Goal: Find contact information: Find contact information

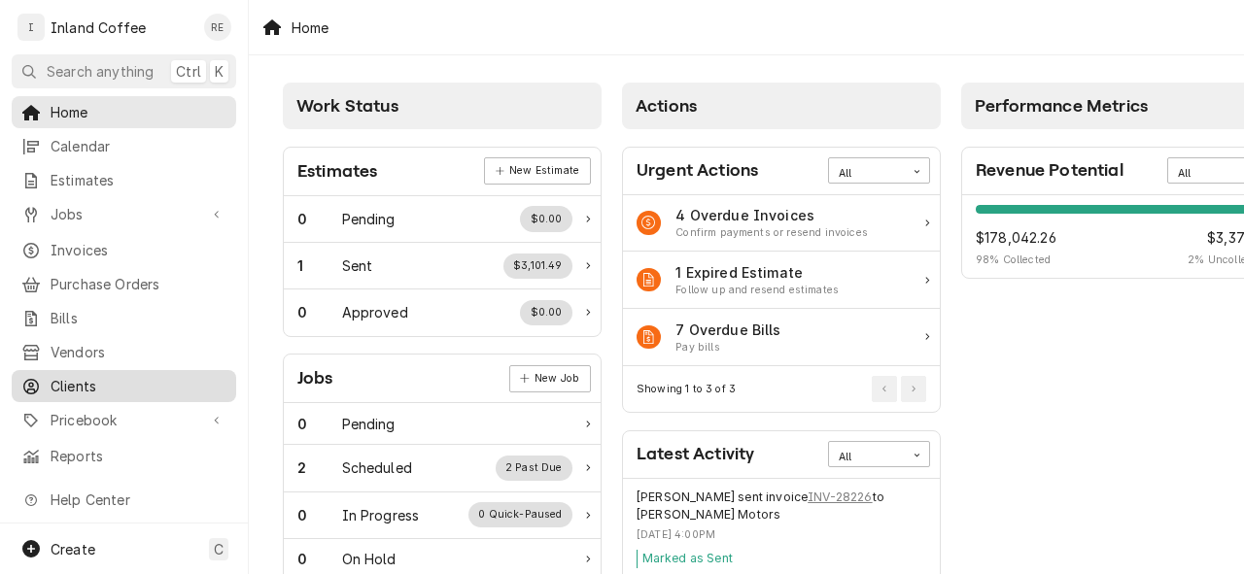
click at [103, 376] on span "Clients" at bounding box center [139, 386] width 176 height 20
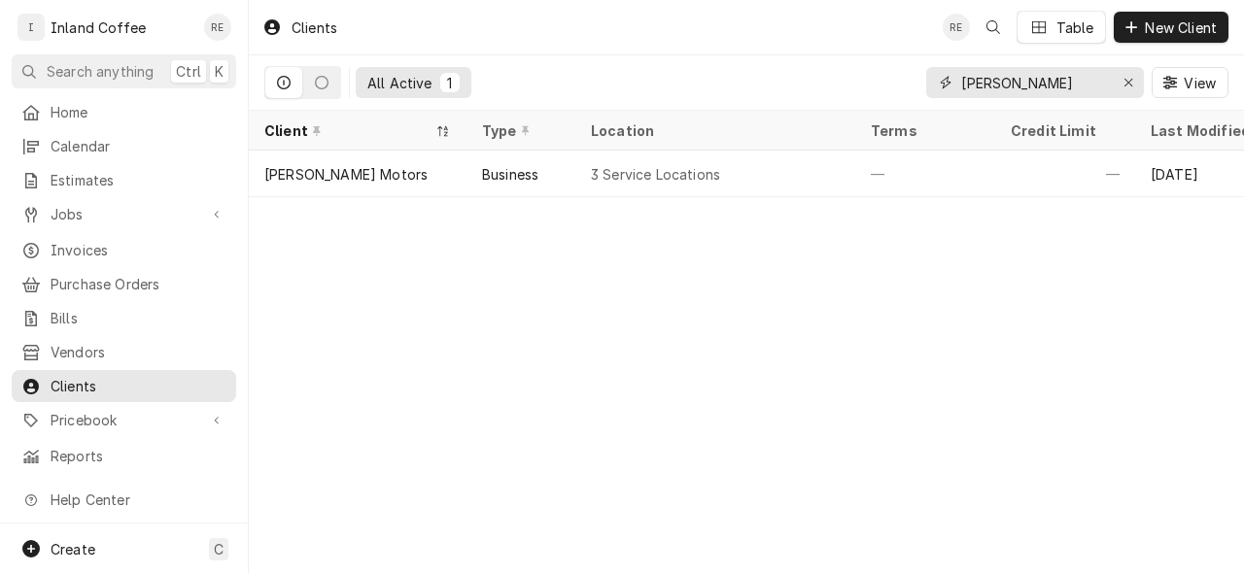
click at [1057, 74] on input "[PERSON_NAME]" at bounding box center [1034, 82] width 146 height 31
type input "d"
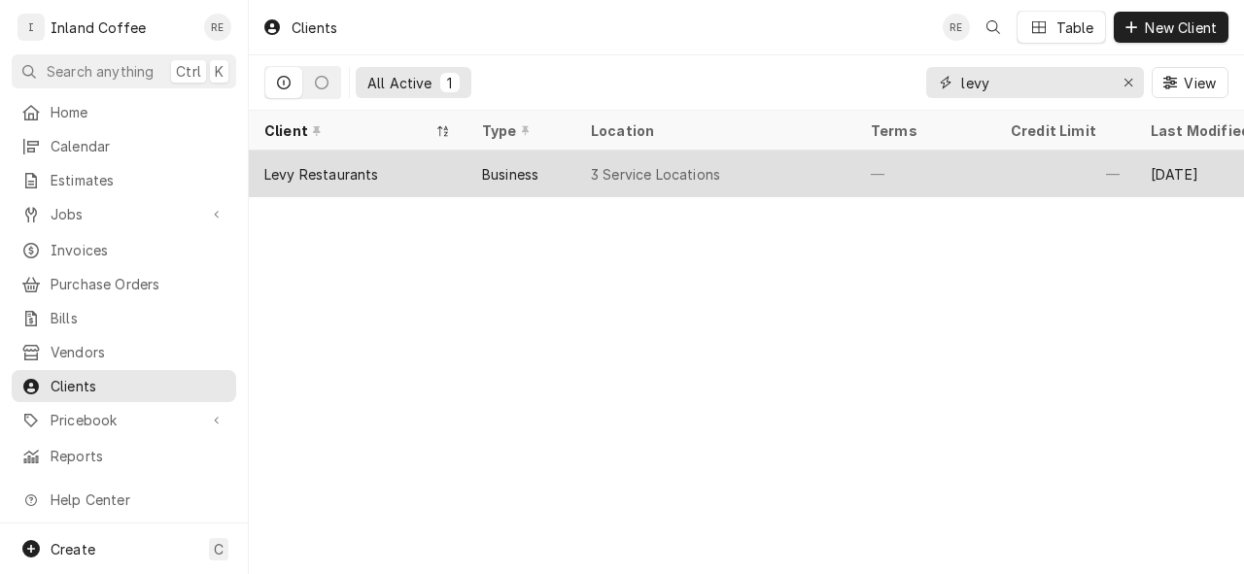
type input "levy"
click at [413, 168] on div "Levy Restaurants" at bounding box center [358, 174] width 218 height 47
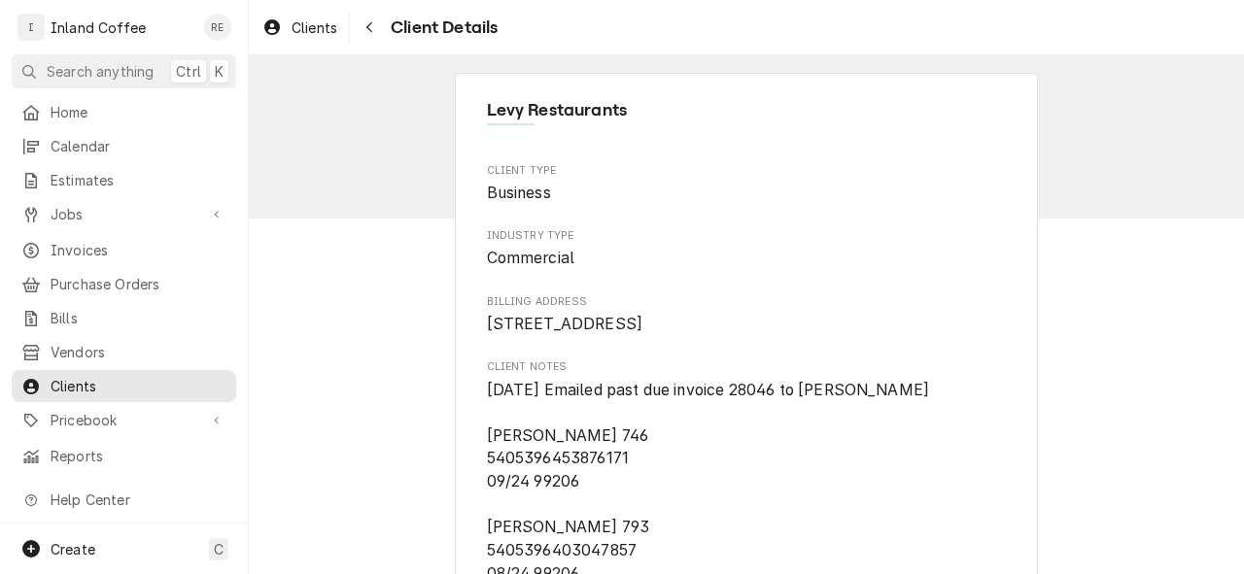
click at [622, 333] on span "[STREET_ADDRESS]" at bounding box center [565, 324] width 156 height 18
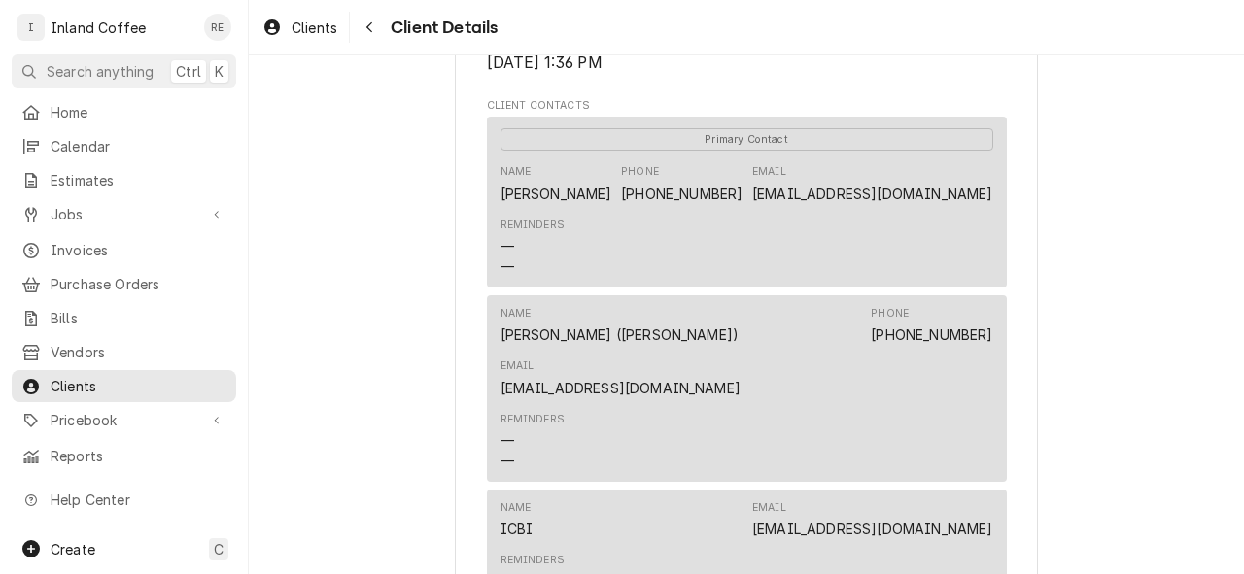
scroll to position [778, 0]
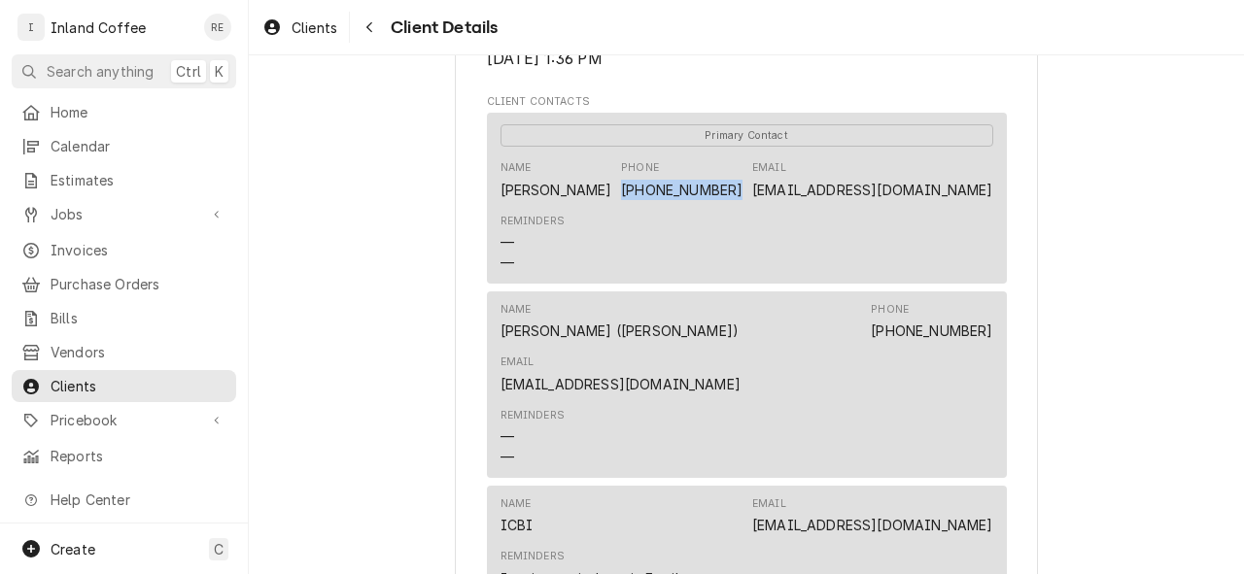
drag, startPoint x: 743, startPoint y: 205, endPoint x: 638, endPoint y: 210, distance: 105.1
click at [638, 206] on div "Name [PERSON_NAME] Phone [PHONE_NUMBER] Email [EMAIL_ADDRESS][DOMAIN_NAME]" at bounding box center [747, 180] width 493 height 52
copy link "[PHONE_NUMBER]"
drag, startPoint x: 772, startPoint y: 210, endPoint x: 1026, endPoint y: 203, distance: 254.7
click at [1026, 203] on div "Levy Restaurants Client Type Business Industry Type Commercial Billing Address …" at bounding box center [746, 330] width 583 height 2070
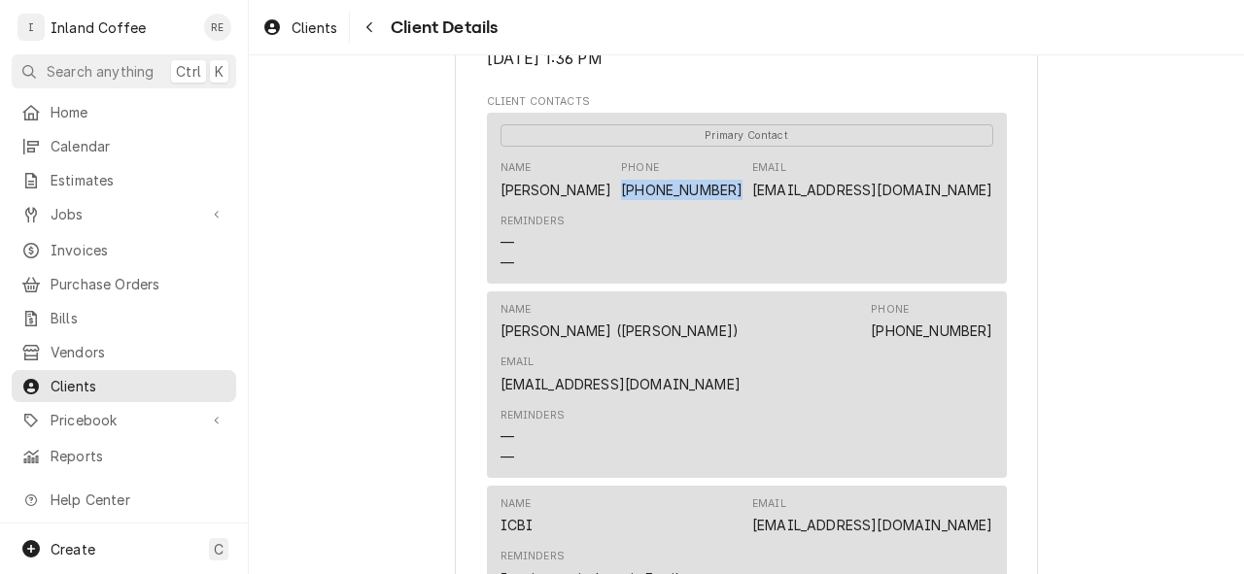
copy link "[EMAIL_ADDRESS][DOMAIN_NAME]"
drag, startPoint x: 571, startPoint y: 249, endPoint x: 609, endPoint y: 160, distance: 96.6
click at [601, 178] on div "Primary Contact Name [PERSON_NAME] Phone [PHONE_NUMBER] Email [EMAIL_ADDRESS][D…" at bounding box center [747, 198] width 520 height 170
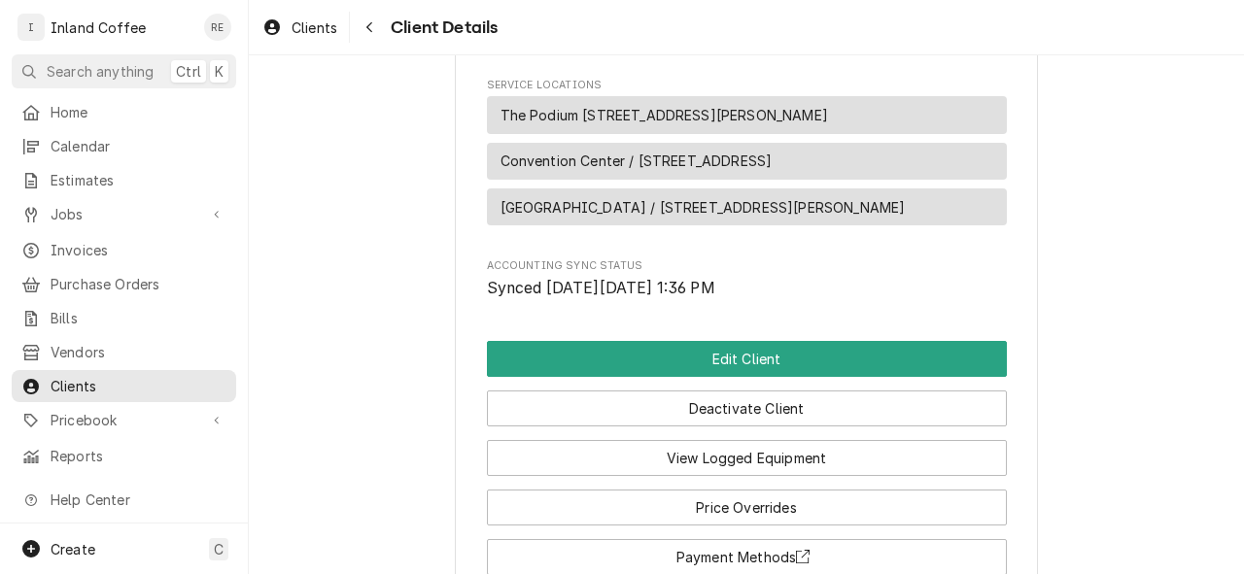
scroll to position [1492, 0]
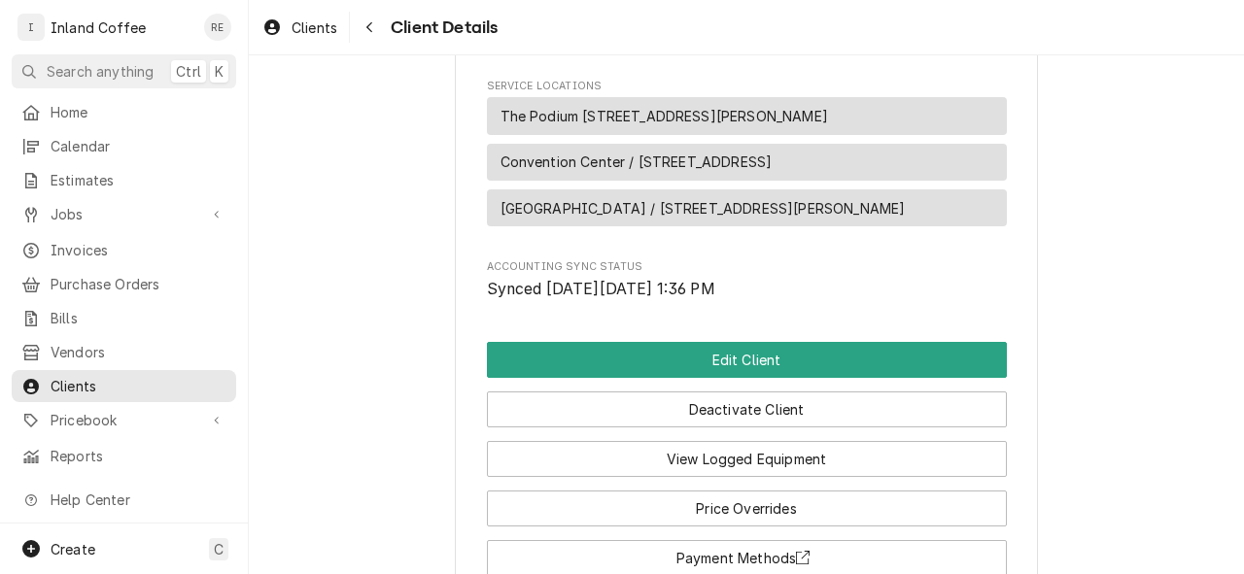
click at [826, 133] on div "The Podium [STREET_ADDRESS][PERSON_NAME]" at bounding box center [747, 116] width 520 height 38
click at [828, 133] on div "The Podium [STREET_ADDRESS][PERSON_NAME]" at bounding box center [747, 116] width 520 height 38
copy span "The Podium [STREET_ADDRESS][PERSON_NAME]"
drag, startPoint x: 879, startPoint y: 225, endPoint x: 609, endPoint y: 242, distance: 269.7
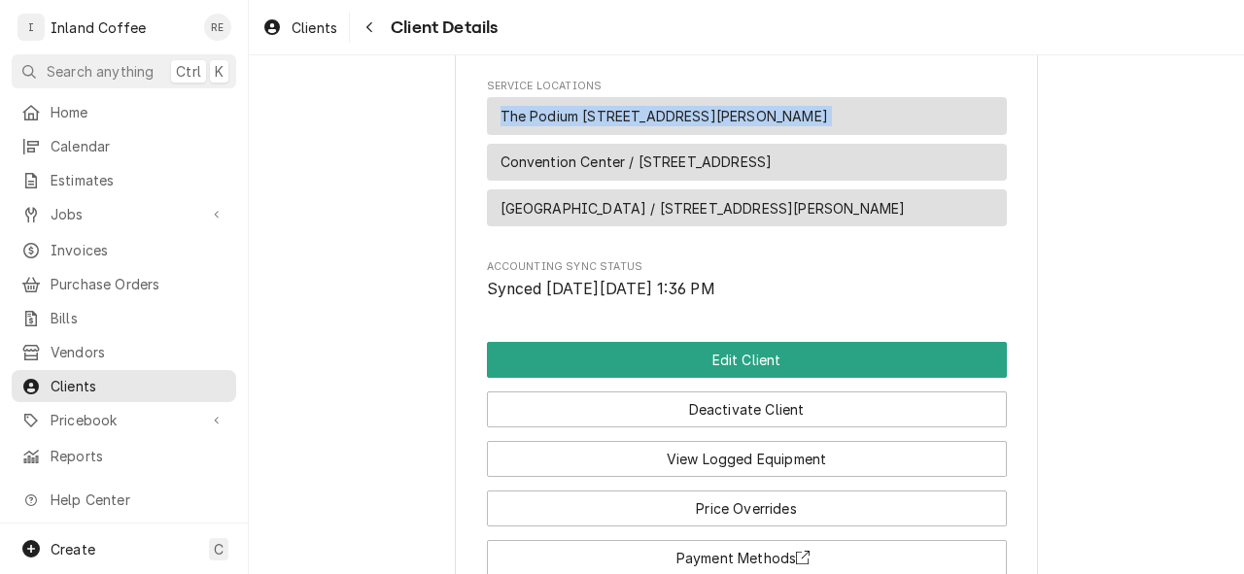
click at [609, 227] on div "[GEOGRAPHIC_DATA] / [STREET_ADDRESS][PERSON_NAME]" at bounding box center [747, 209] width 520 height 38
copy span "[STREET_ADDRESS][PERSON_NAME]"
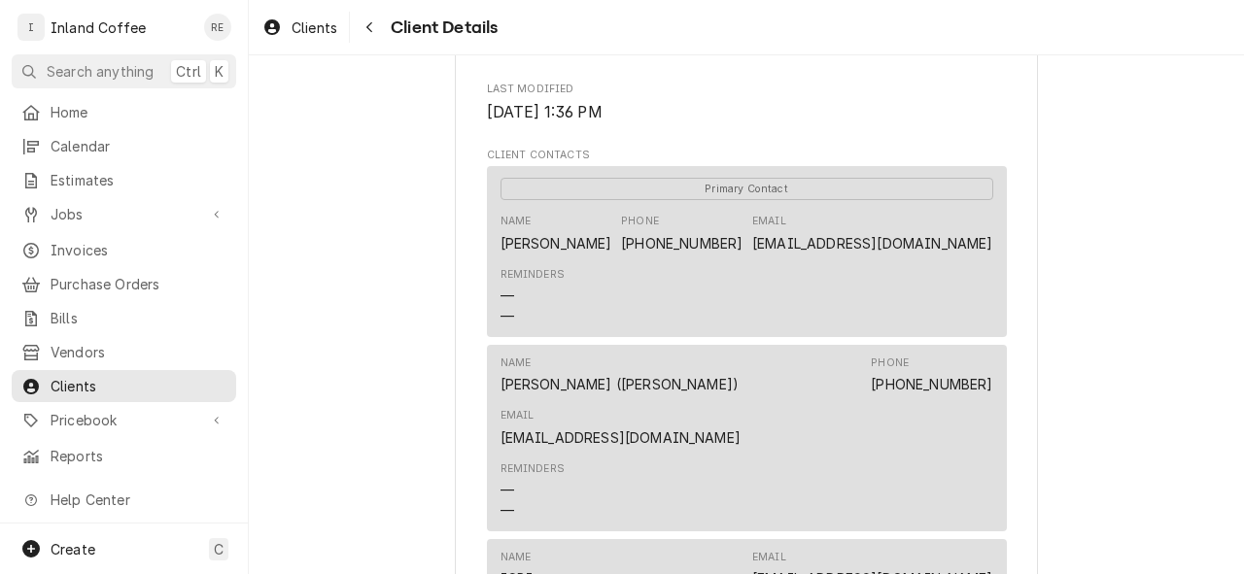
scroll to position [752, 0]
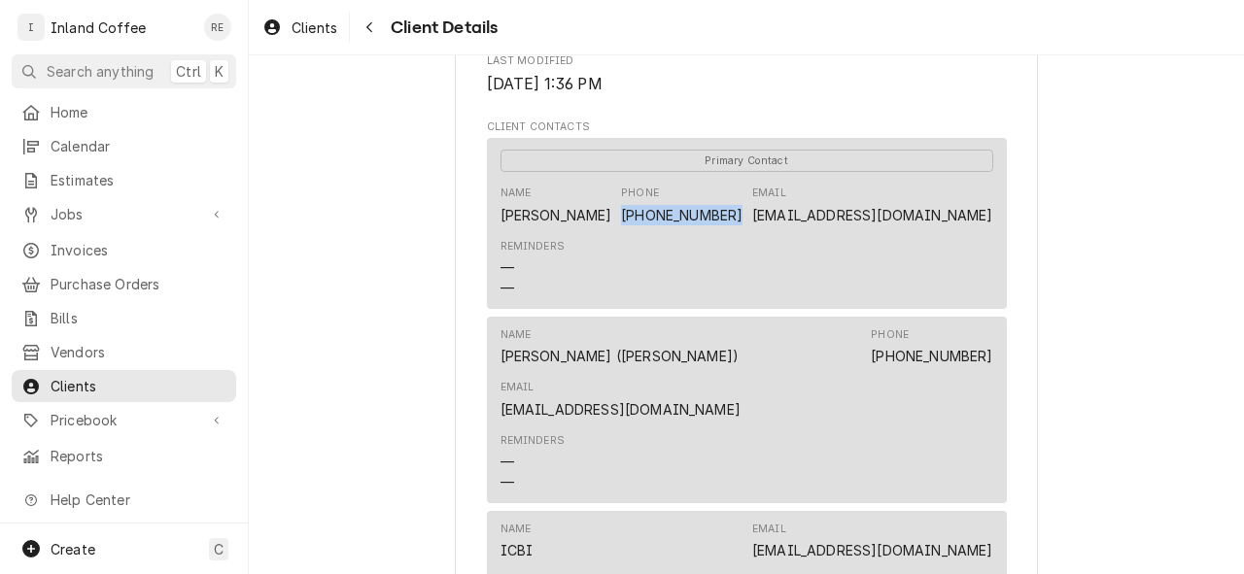
drag, startPoint x: 634, startPoint y: 228, endPoint x: 739, endPoint y: 233, distance: 105.1
click at [739, 231] on div "Name [PERSON_NAME] Phone [PHONE_NUMBER] Email [EMAIL_ADDRESS][DOMAIN_NAME]" at bounding box center [747, 205] width 493 height 52
copy link "[PHONE_NUMBER]"
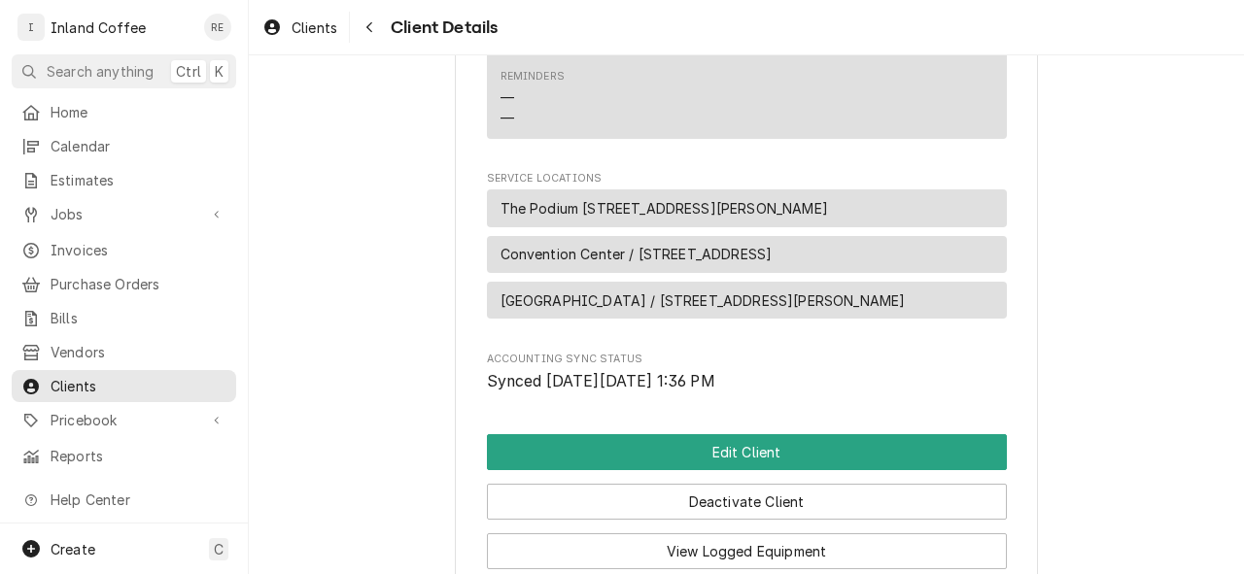
scroll to position [1399, 0]
drag, startPoint x: 593, startPoint y: 323, endPoint x: 495, endPoint y: 321, distance: 98.2
click at [501, 312] on span "[GEOGRAPHIC_DATA] / [STREET_ADDRESS][PERSON_NAME]" at bounding box center [703, 302] width 405 height 20
copy span "[GEOGRAPHIC_DATA]"
drag, startPoint x: 616, startPoint y: 276, endPoint x: 494, endPoint y: 276, distance: 122.5
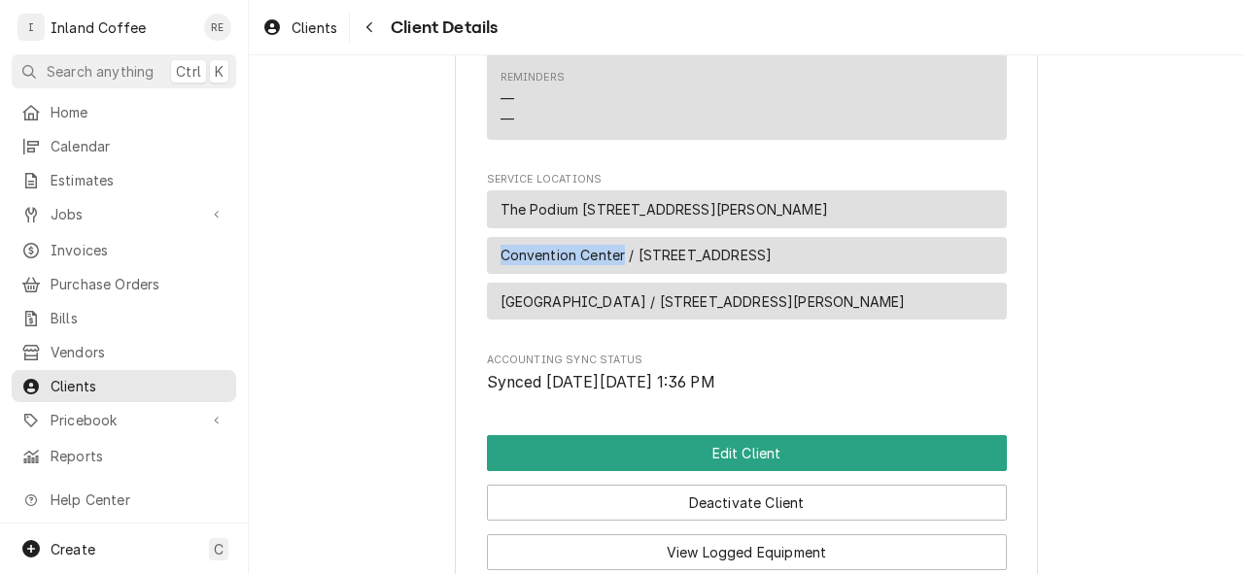
click at [501, 265] on span "Convention Center / [STREET_ADDRESS]" at bounding box center [637, 255] width 272 height 20
copy span "Convention Center"
drag, startPoint x: 572, startPoint y: 229, endPoint x: 495, endPoint y: 239, distance: 77.4
click at [501, 220] on span "The Podium [STREET_ADDRESS][PERSON_NAME]" at bounding box center [665, 209] width 328 height 20
copy span "The Podium"
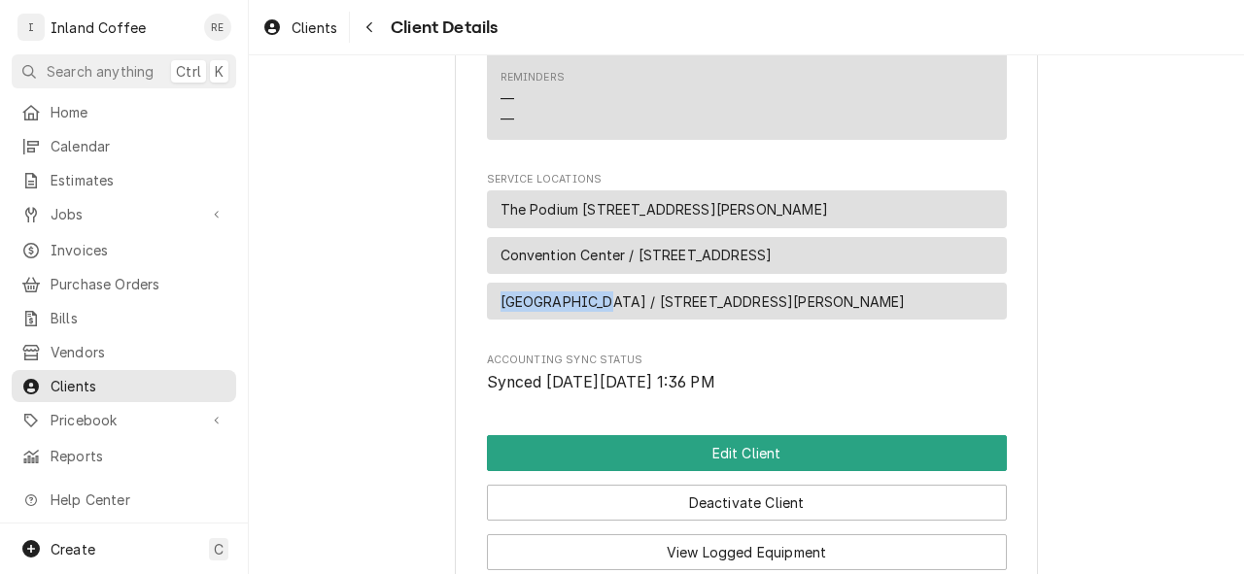
drag, startPoint x: 592, startPoint y: 325, endPoint x: 497, endPoint y: 329, distance: 95.3
click at [501, 312] on span "[GEOGRAPHIC_DATA] / [STREET_ADDRESS][PERSON_NAME]" at bounding box center [703, 302] width 405 height 20
copy span "[GEOGRAPHIC_DATA]"
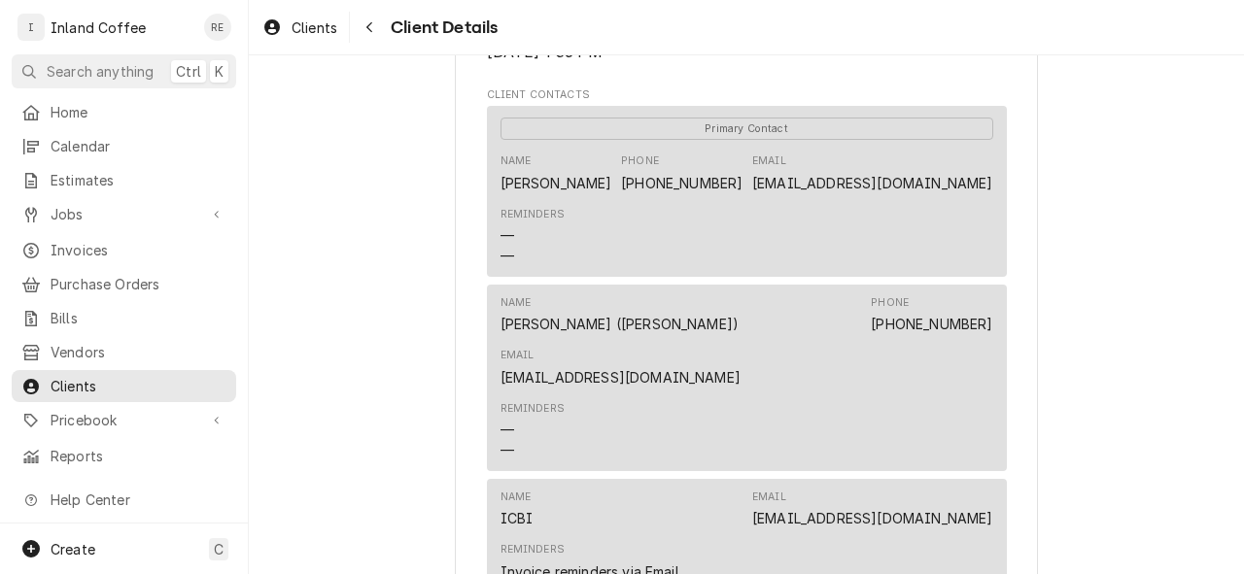
scroll to position [735, 0]
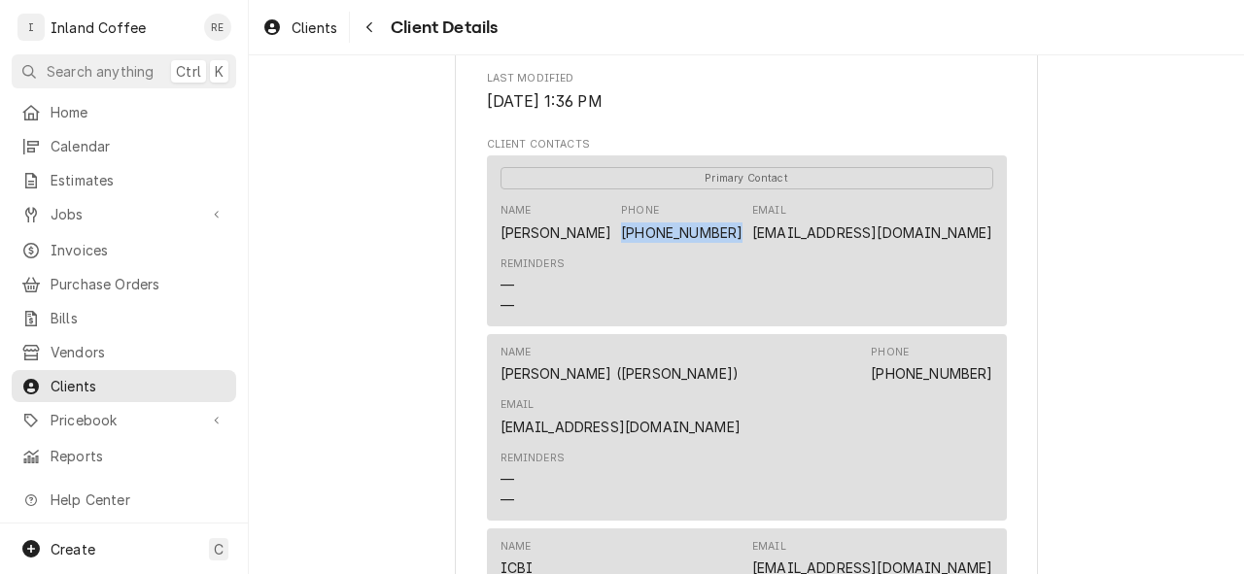
drag, startPoint x: 634, startPoint y: 249, endPoint x: 743, endPoint y: 251, distance: 108.9
click at [743, 249] on div "Name [PERSON_NAME] Phone [PHONE_NUMBER] Email [EMAIL_ADDRESS][DOMAIN_NAME]" at bounding box center [747, 222] width 493 height 52
copy link "[PHONE_NUMBER]"
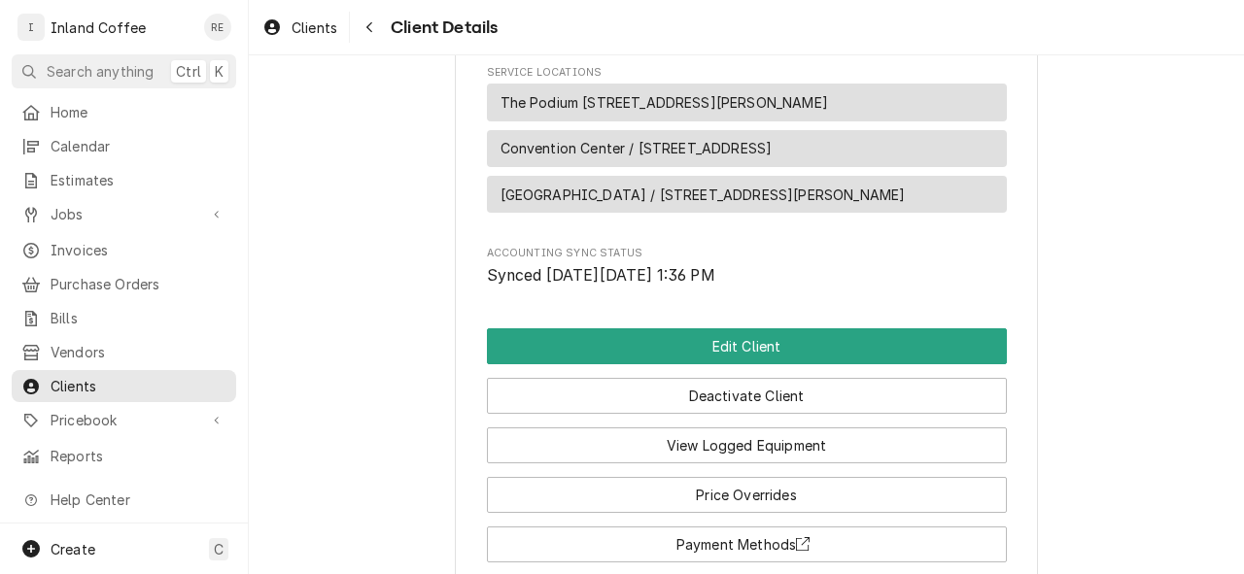
scroll to position [1512, 0]
